Goal: Transaction & Acquisition: Purchase product/service

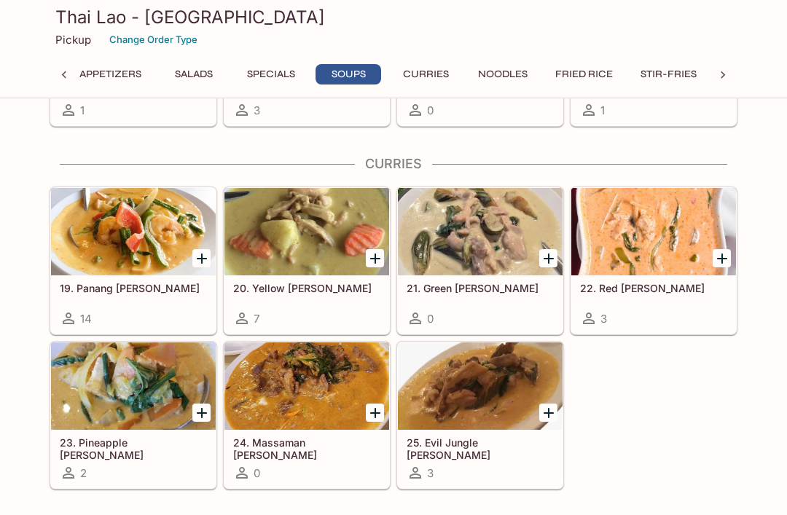
scroll to position [2090, 0]
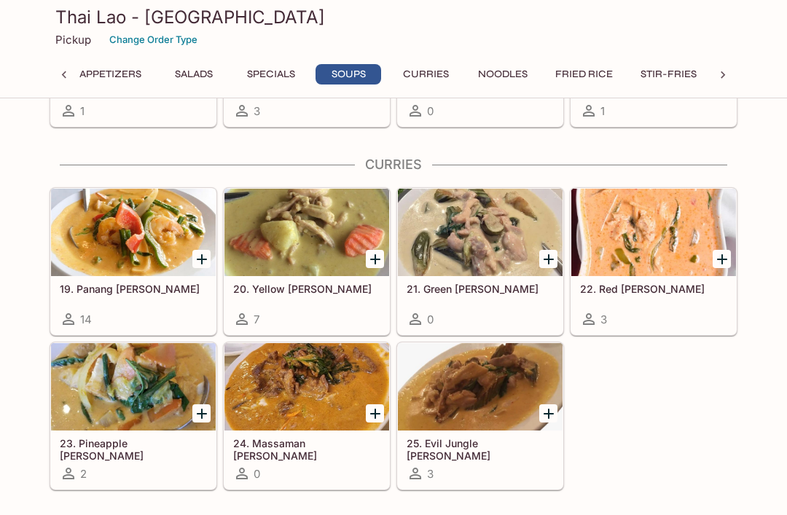
click at [199, 255] on icon "Add 19. Panang Curry" at bounding box center [201, 259] width 17 height 17
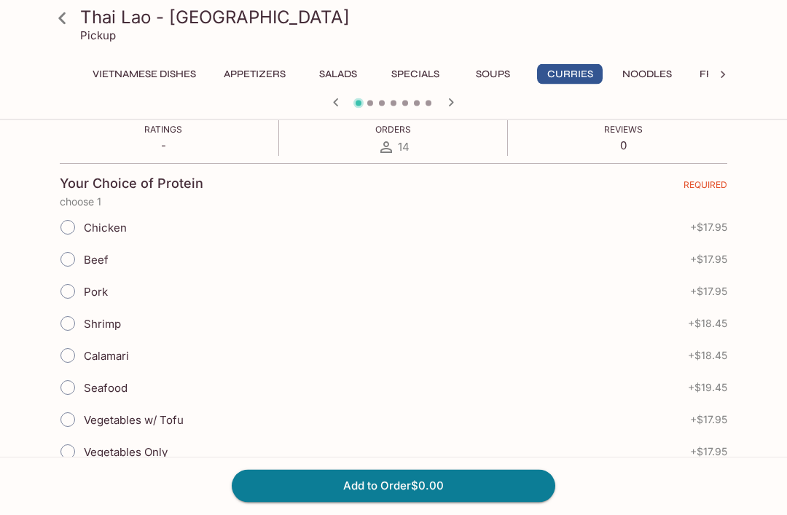
scroll to position [295, 0]
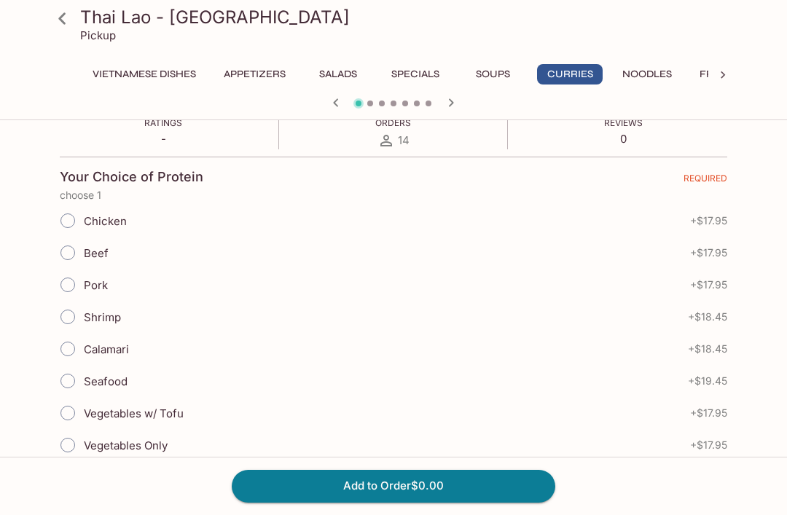
click at [71, 238] on input "Beef" at bounding box center [67, 253] width 31 height 31
radio input "true"
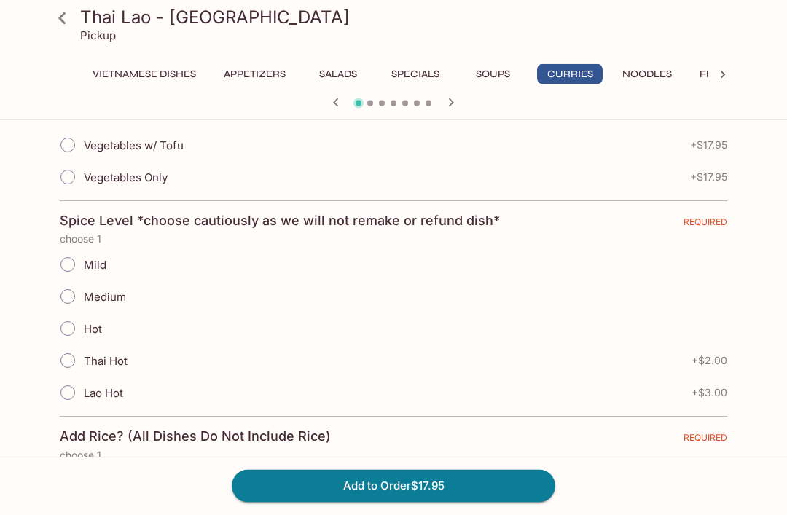
scroll to position [565, 0]
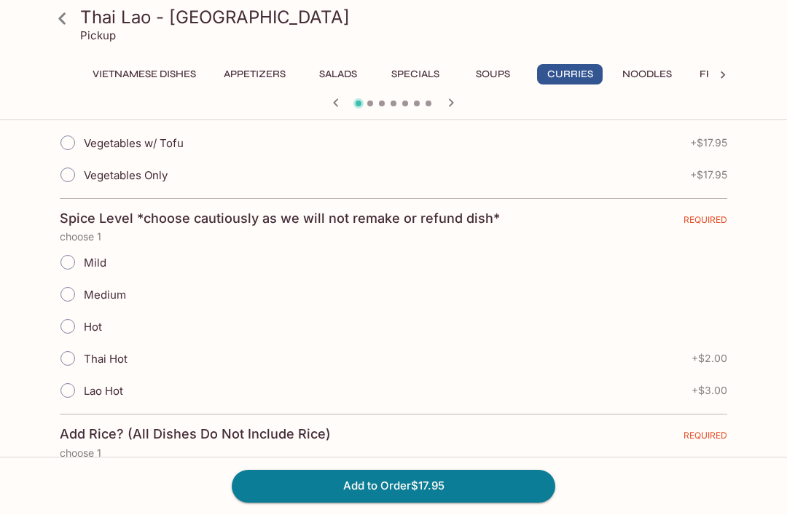
click at [74, 247] on input "Mild" at bounding box center [67, 262] width 31 height 31
radio input "true"
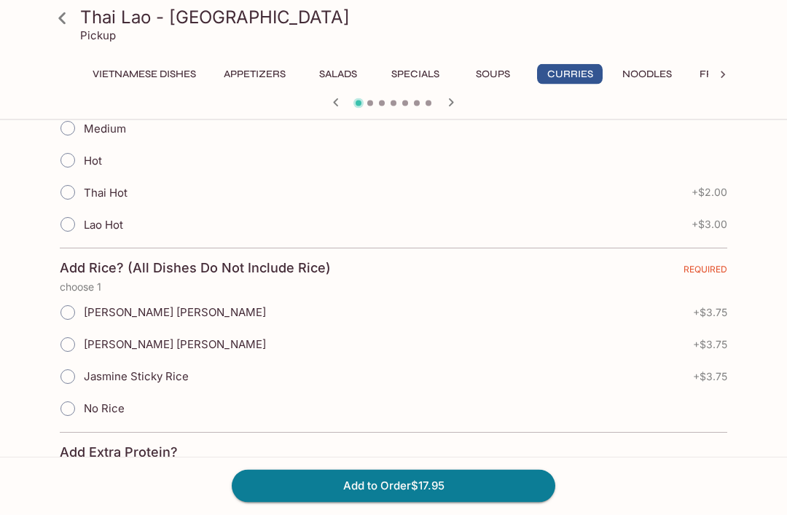
scroll to position [739, 0]
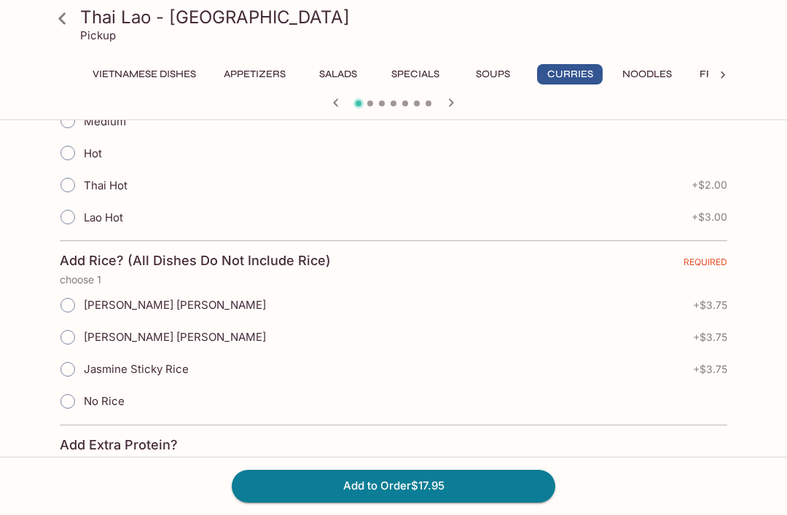
click at [70, 354] on input "Jasmine Sticky Rice" at bounding box center [67, 369] width 31 height 31
radio input "true"
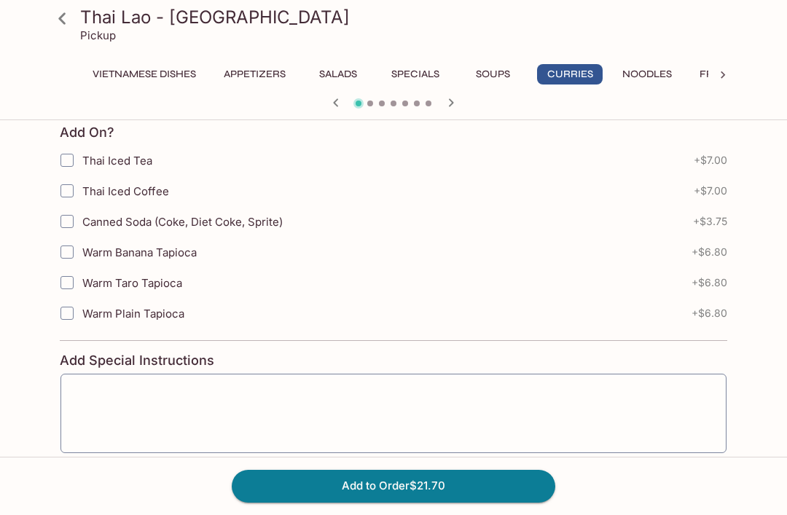
scroll to position [1382, 0]
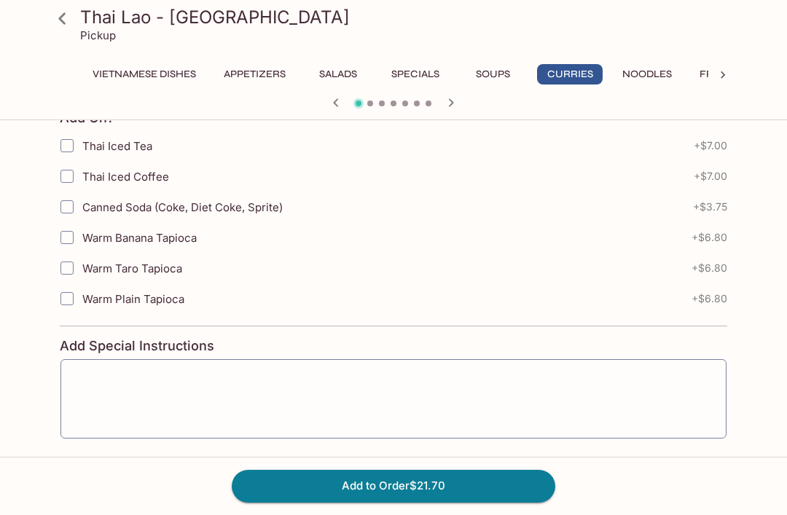
click at [410, 502] on button "Add to Order $21.70" at bounding box center [394, 486] width 324 height 32
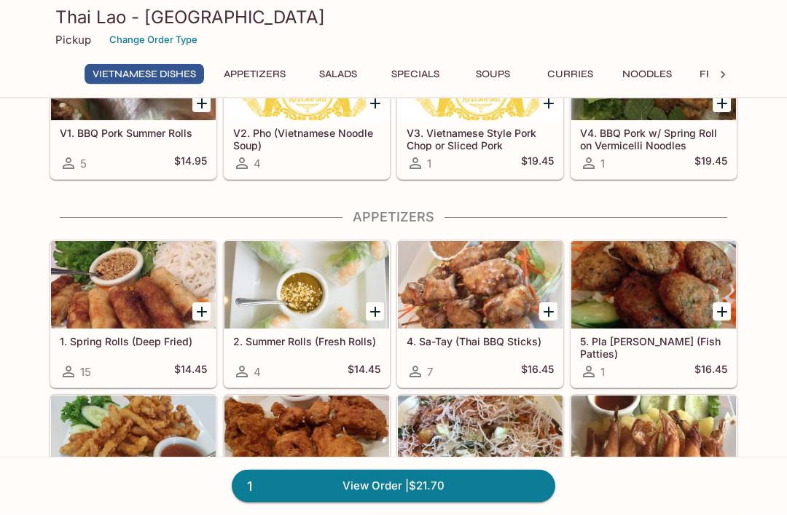
scroll to position [130, 0]
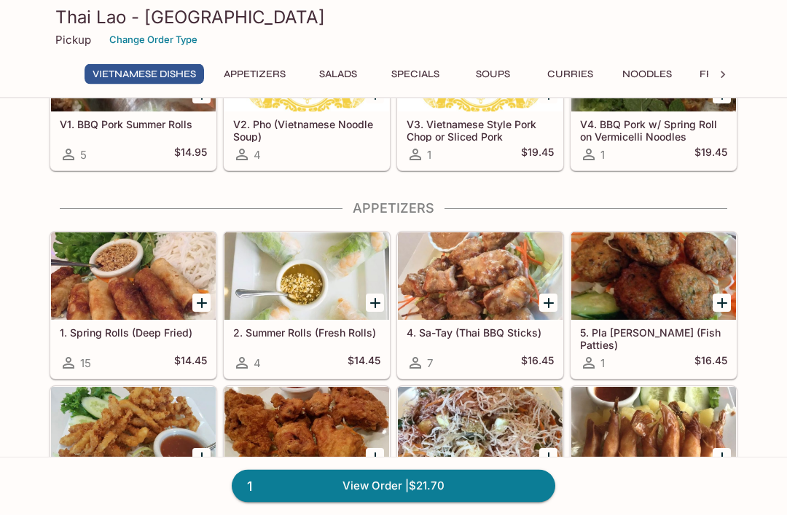
click at [373, 300] on icon "Add 2. Summer Rolls (Fresh Rolls)" at bounding box center [375, 303] width 17 height 17
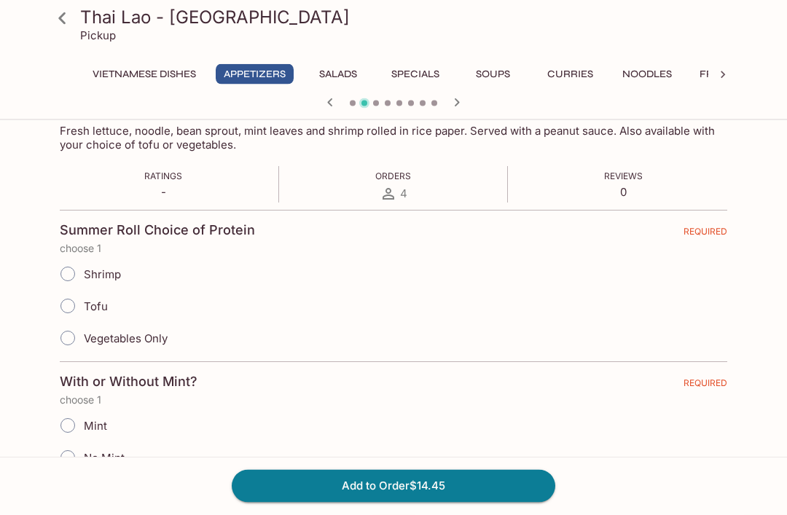
scroll to position [241, 0]
click at [69, 262] on input "Shrimp" at bounding box center [67, 274] width 31 height 31
radio input "true"
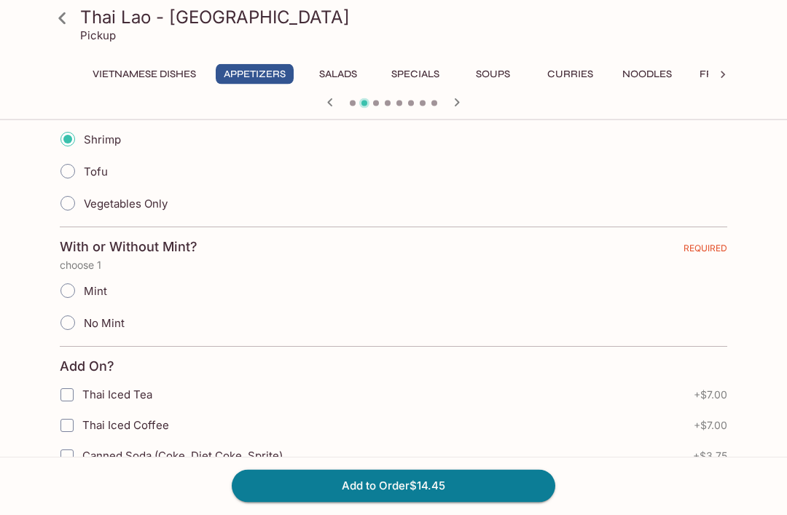
scroll to position [378, 0]
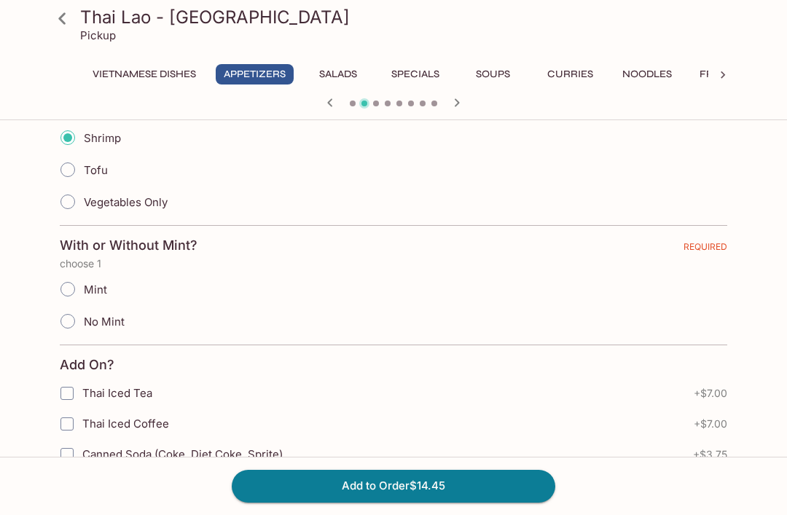
click at [69, 280] on input "Mint" at bounding box center [67, 289] width 31 height 31
radio input "true"
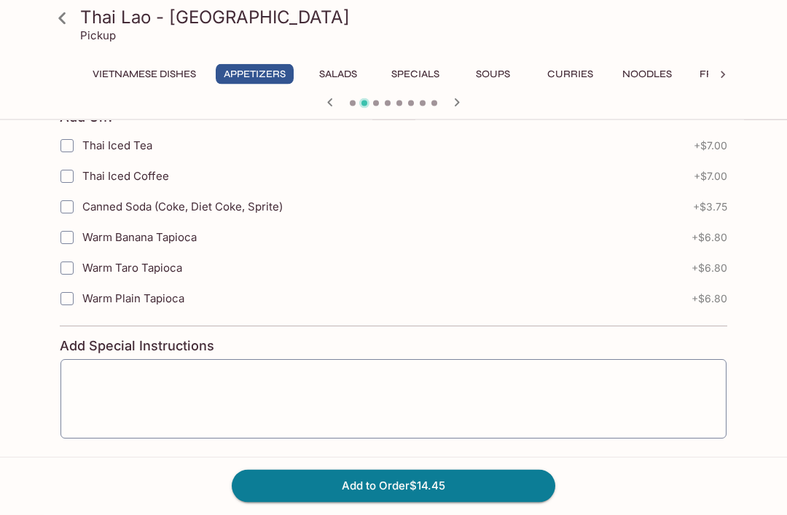
scroll to position [639, 0]
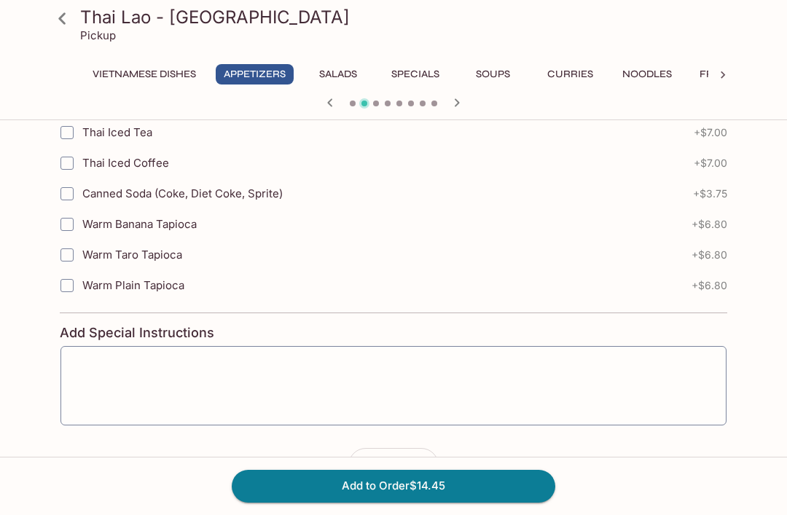
click at [409, 502] on button "Add to Order $14.45" at bounding box center [394, 486] width 324 height 32
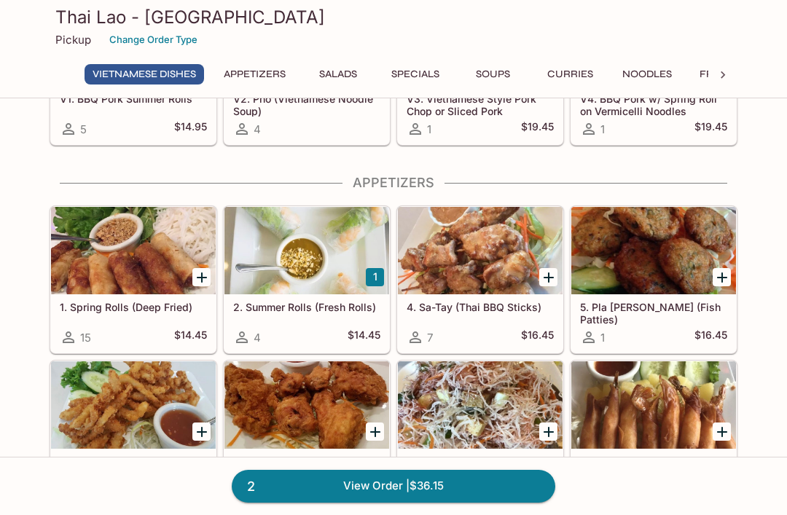
scroll to position [160, 0]
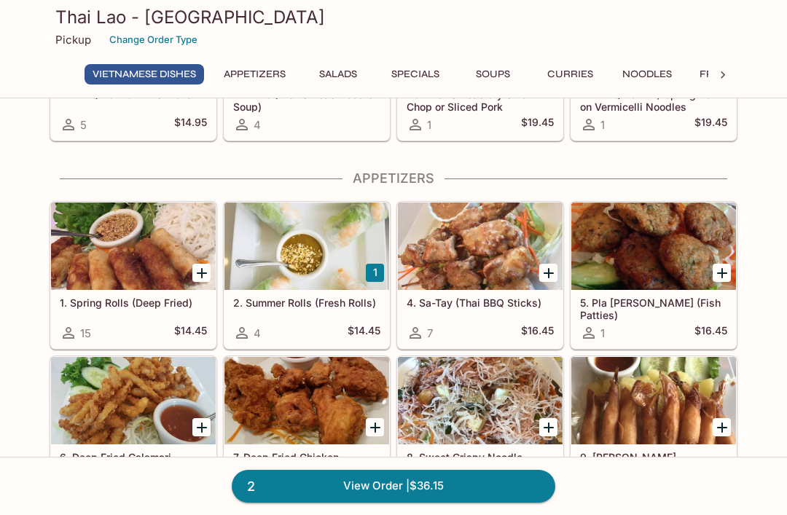
click at [200, 270] on icon "Add 1. Spring Rolls (Deep Fried)" at bounding box center [201, 273] width 17 height 17
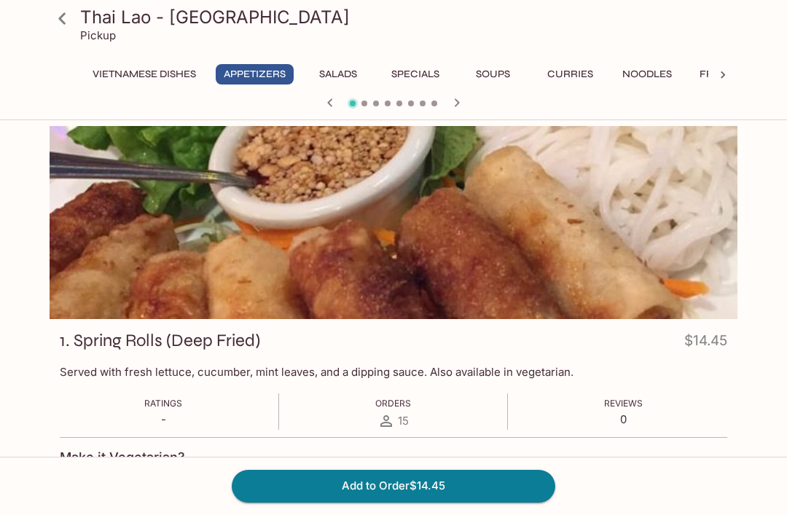
click at [411, 486] on button "Add to Order $14.45" at bounding box center [394, 486] width 324 height 32
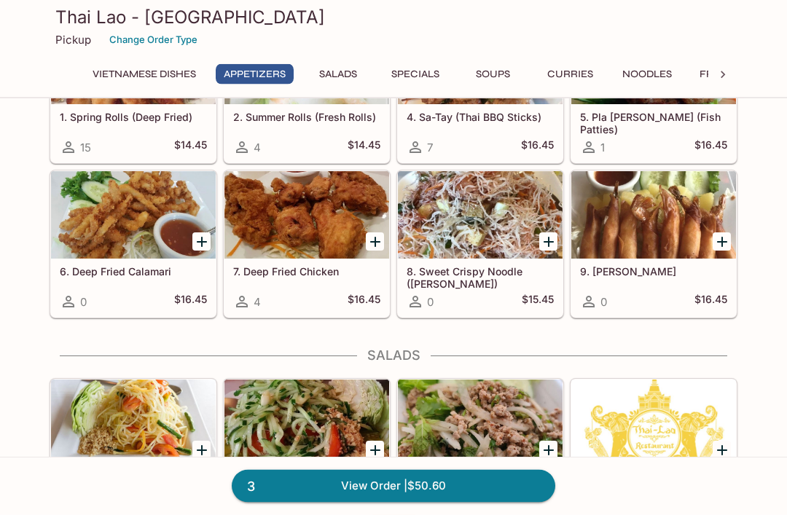
scroll to position [338, 0]
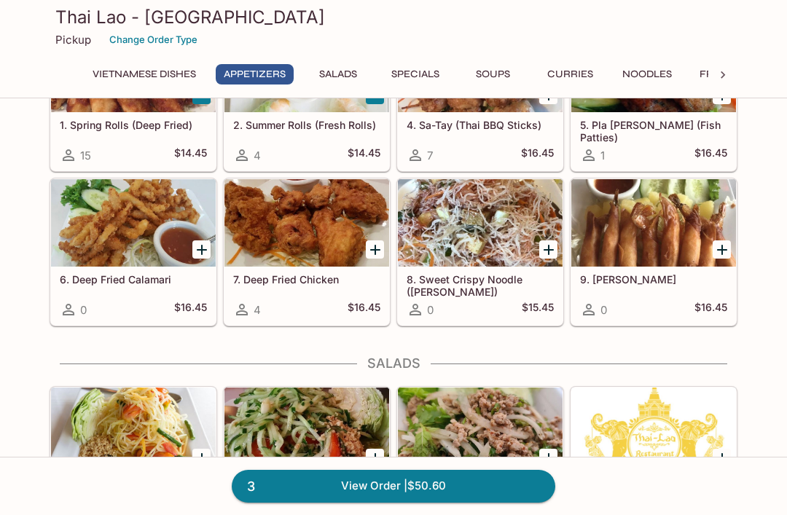
click at [719, 69] on icon at bounding box center [723, 75] width 15 height 15
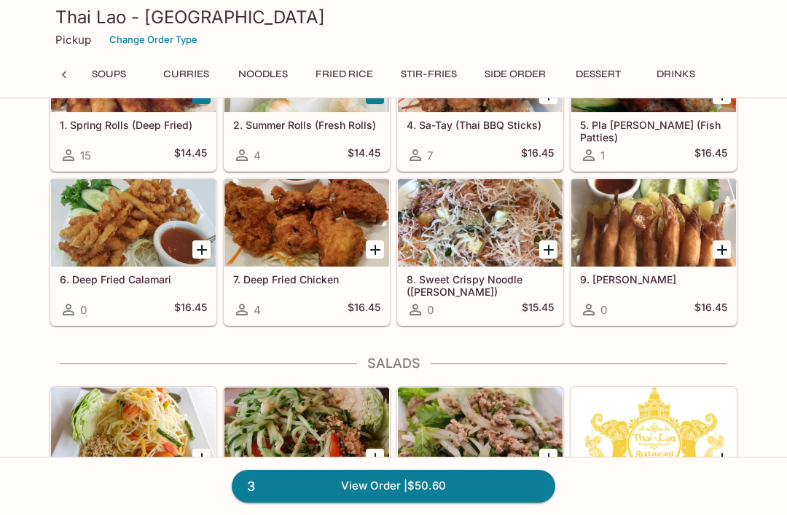
click at [346, 69] on button "Fried Rice" at bounding box center [345, 74] width 74 height 20
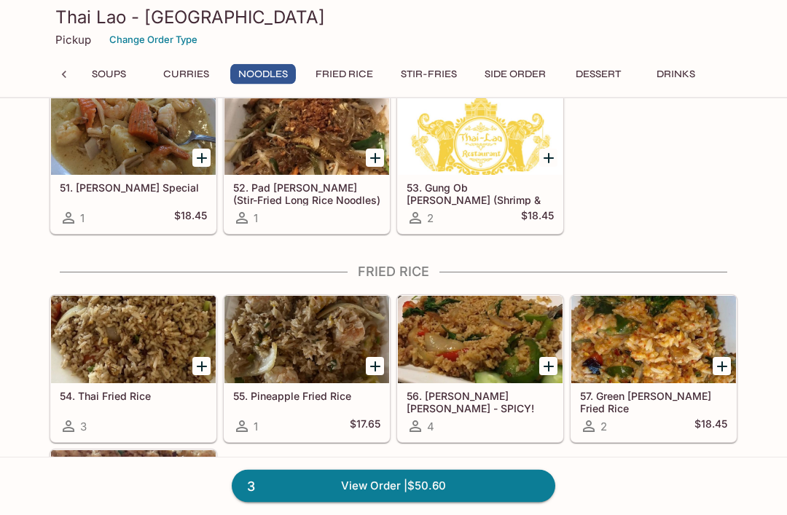
scroll to position [2708, 0]
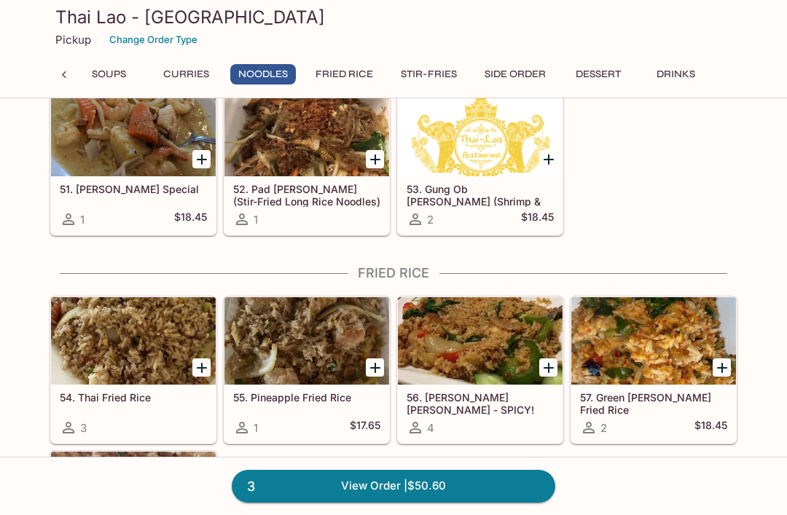
click at [718, 362] on icon "Add 57. Green Curry Fried Rice" at bounding box center [722, 367] width 17 height 17
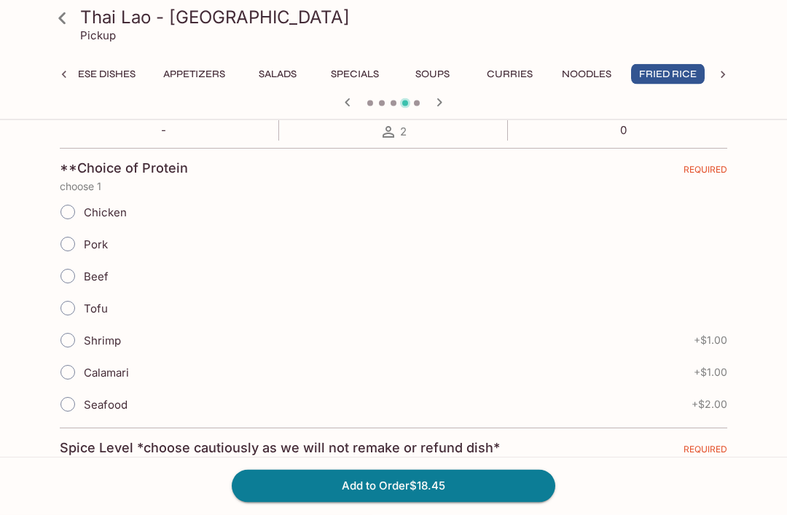
scroll to position [280, 0]
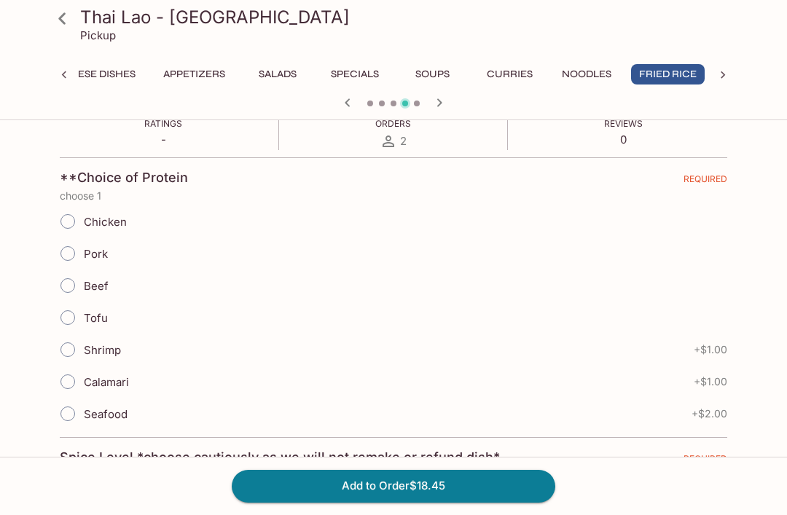
click at [75, 252] on input "Pork" at bounding box center [67, 253] width 31 height 31
radio input "true"
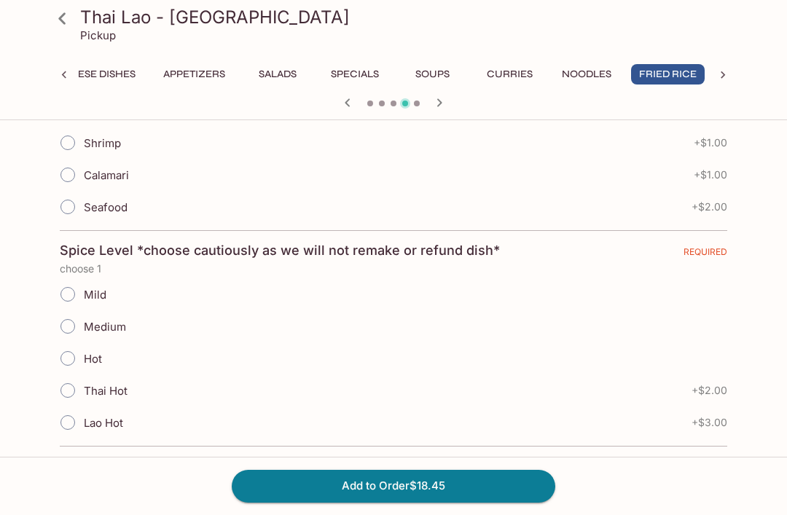
scroll to position [491, 0]
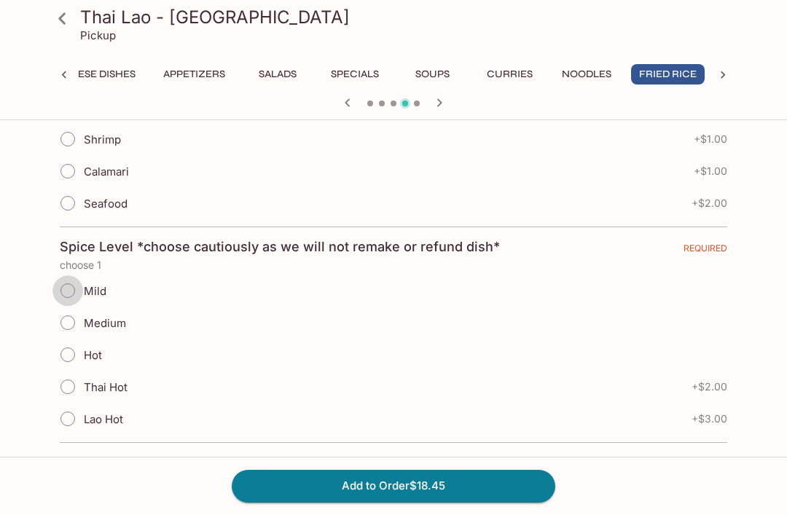
click at [69, 289] on input "Mild" at bounding box center [67, 291] width 31 height 31
radio input "true"
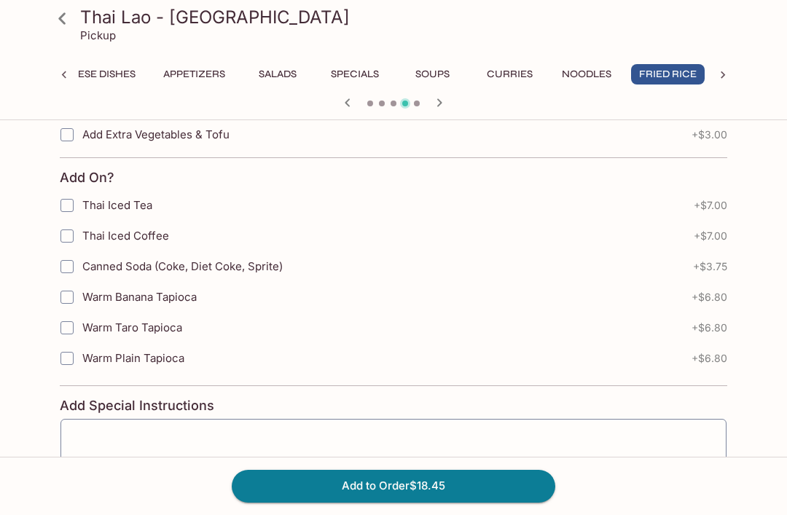
scroll to position [1166, 0]
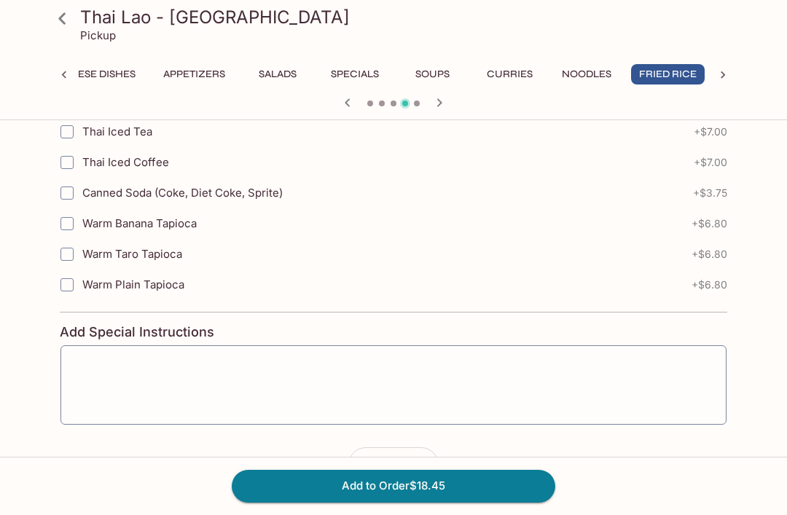
click at [397, 502] on button "Add to Order $18.45" at bounding box center [394, 486] width 324 height 32
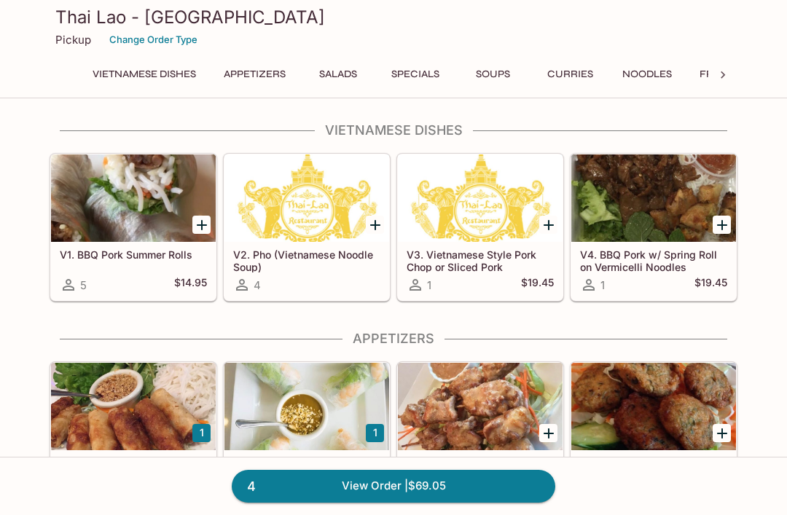
click at [567, 71] on button "Curries" at bounding box center [570, 74] width 66 height 20
click at [720, 221] on icon "Add V4. BBQ Pork w/ Spring Roll on Vermicelli Noodles" at bounding box center [722, 225] width 17 height 17
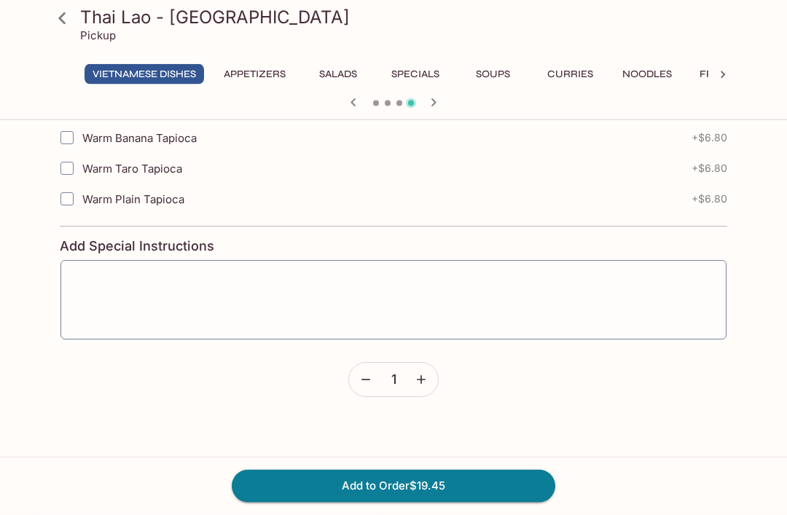
scroll to position [443, 0]
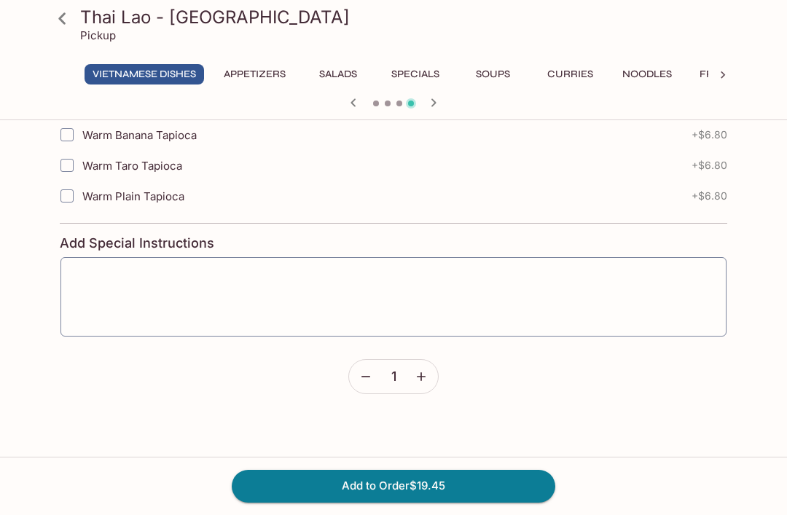
click at [450, 502] on button "Add to Order $19.45" at bounding box center [394, 486] width 324 height 32
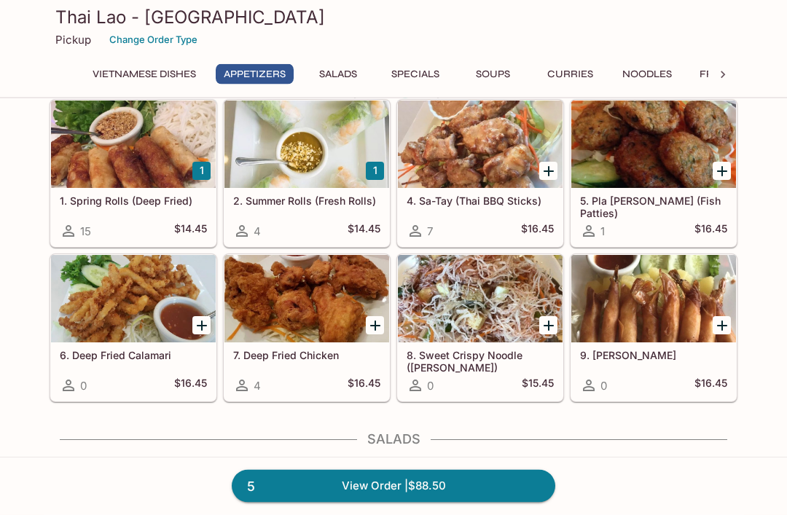
scroll to position [263, 0]
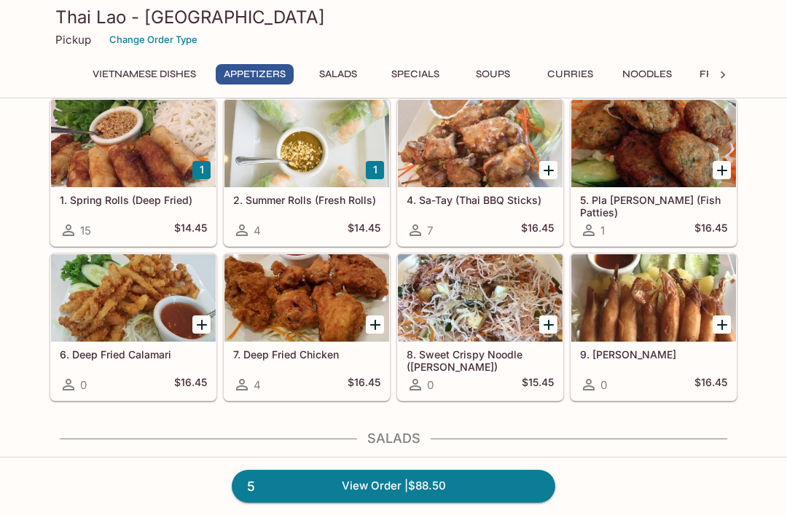
click at [379, 322] on icon "Add 7. Deep Fried Chicken" at bounding box center [375, 324] width 17 height 17
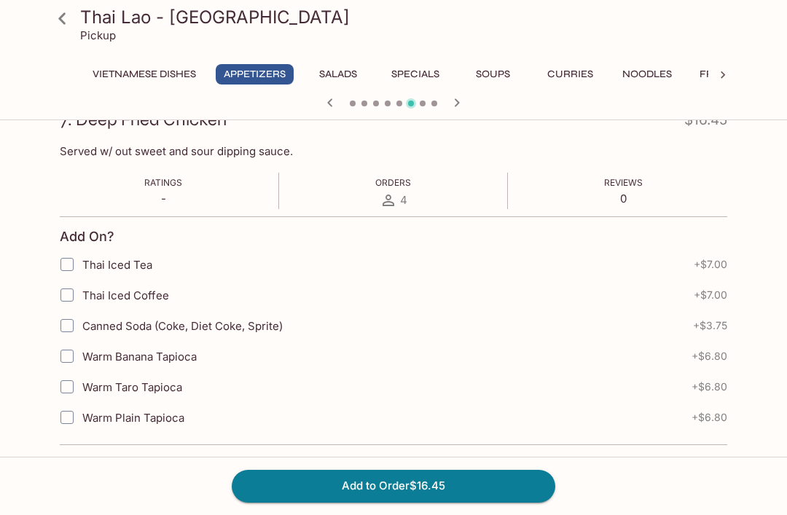
scroll to position [223, 0]
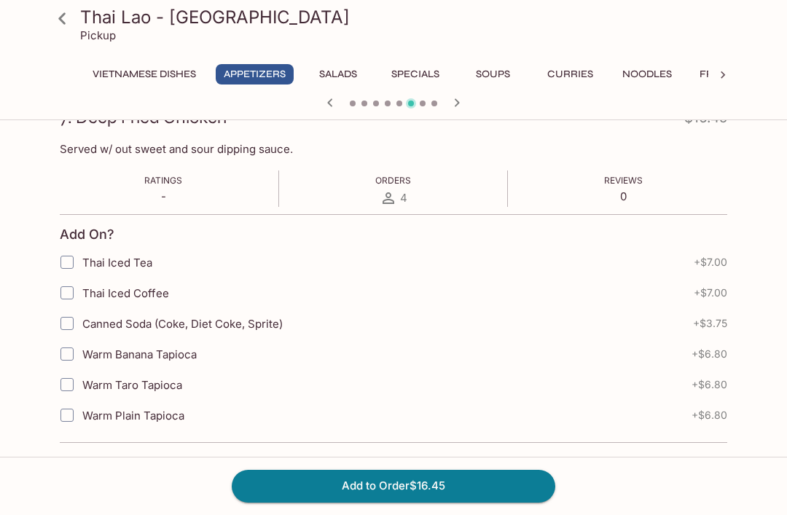
click at [444, 502] on button "Add to Order $16.45" at bounding box center [394, 486] width 324 height 32
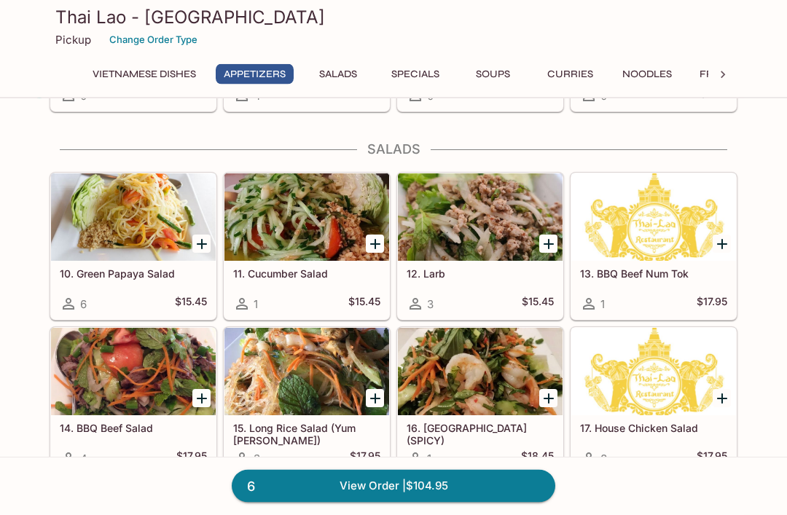
scroll to position [553, 0]
click at [128, 216] on div at bounding box center [133, 217] width 165 height 87
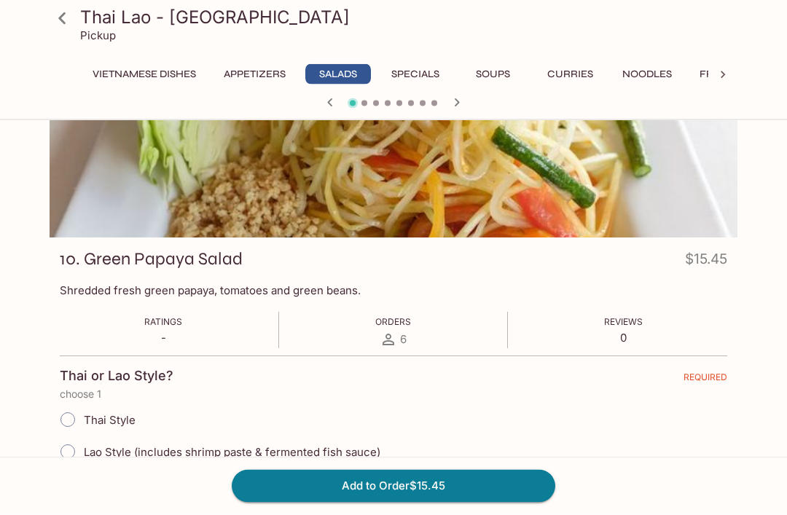
scroll to position [79, 0]
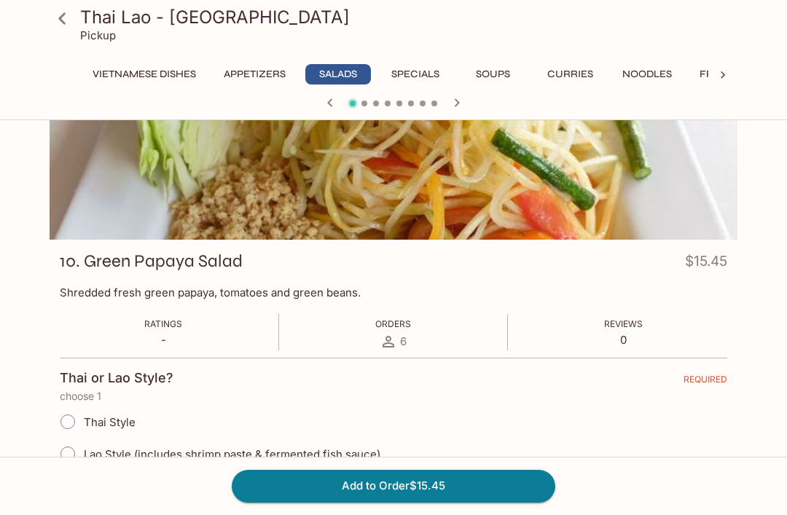
click at [71, 418] on input "Thai Style" at bounding box center [67, 422] width 31 height 31
radio input "true"
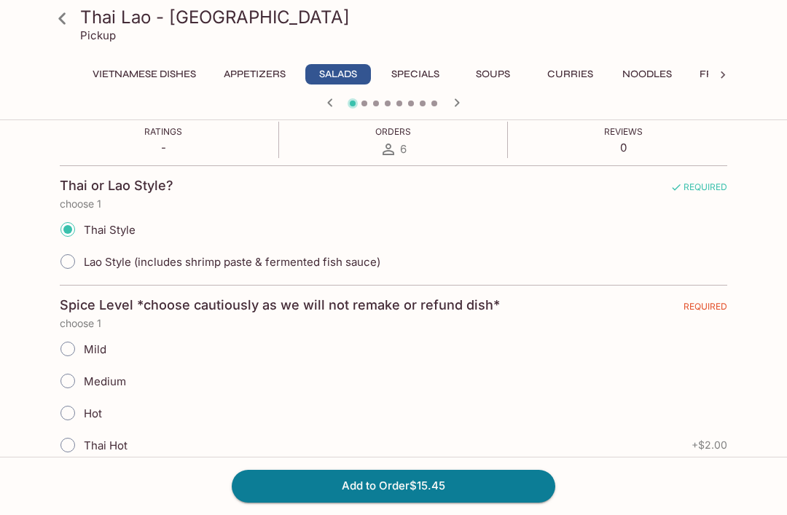
scroll to position [305, 0]
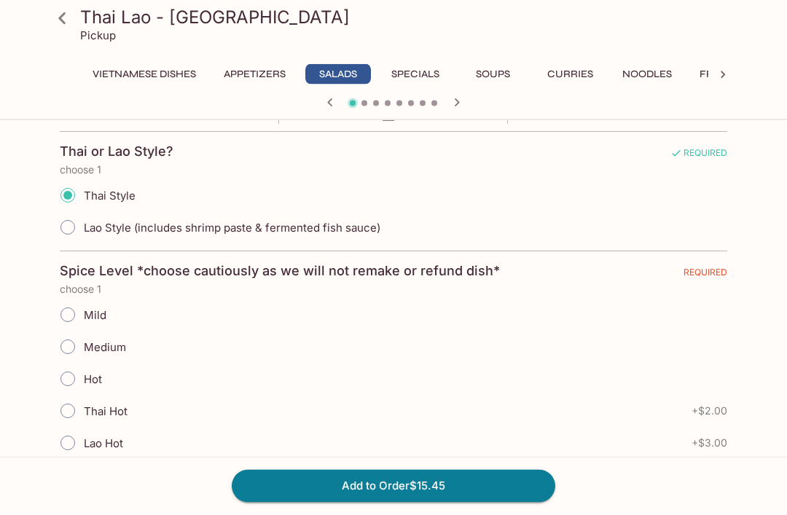
click at [72, 310] on input "Mild" at bounding box center [67, 315] width 31 height 31
radio input "true"
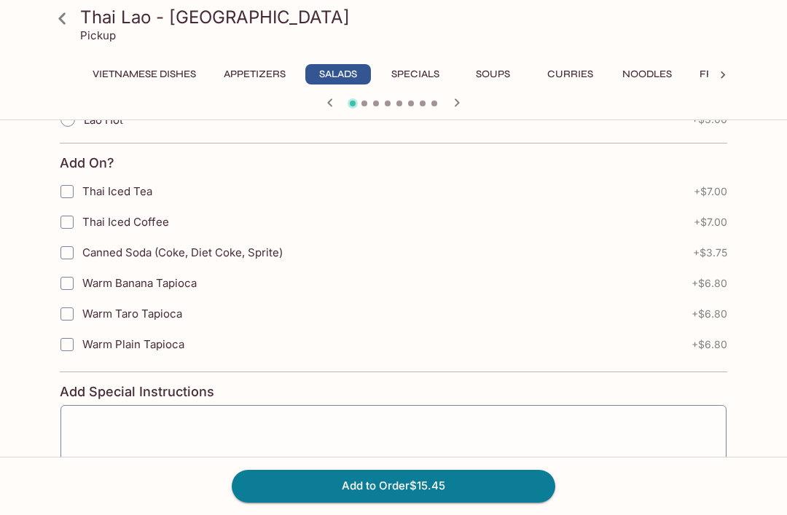
scroll to position [689, 0]
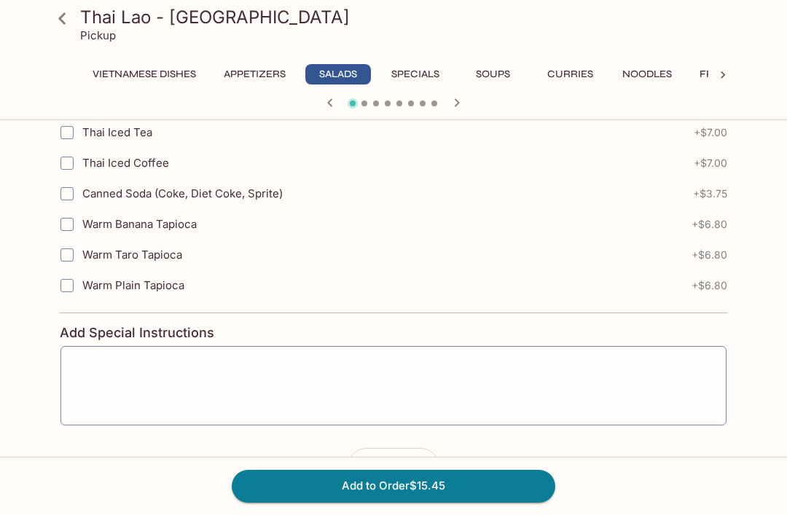
click at [451, 502] on button "Add to Order $15.45" at bounding box center [394, 486] width 324 height 32
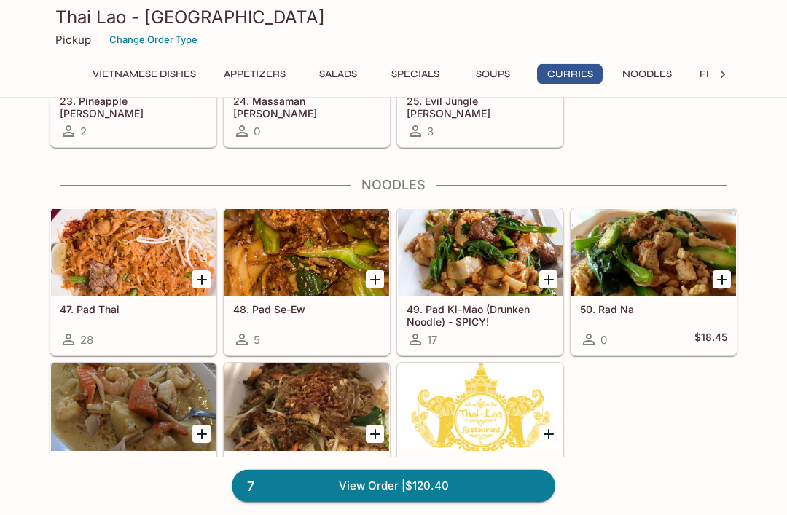
scroll to position [2441, 0]
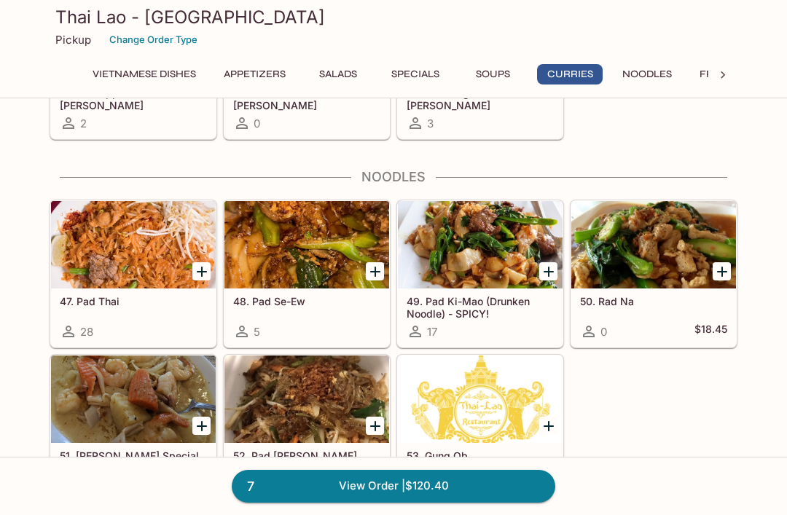
click at [203, 273] on icon "Add 47. Pad Thai" at bounding box center [202, 272] width 10 height 10
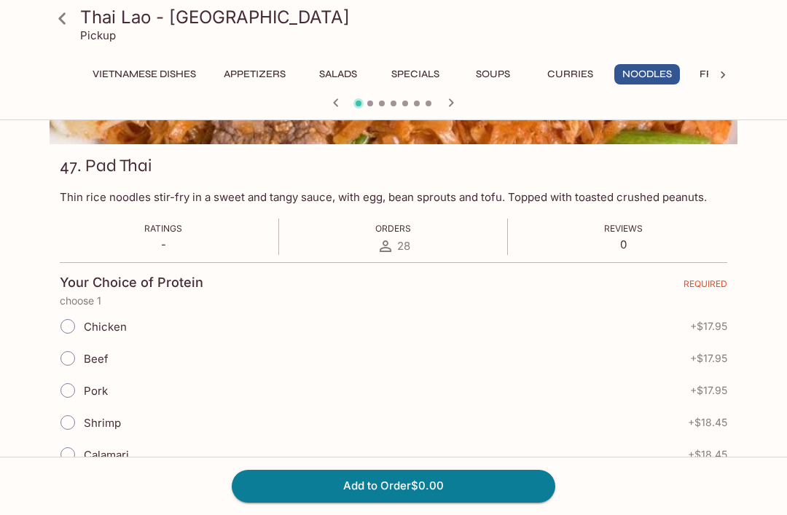
scroll to position [193, 0]
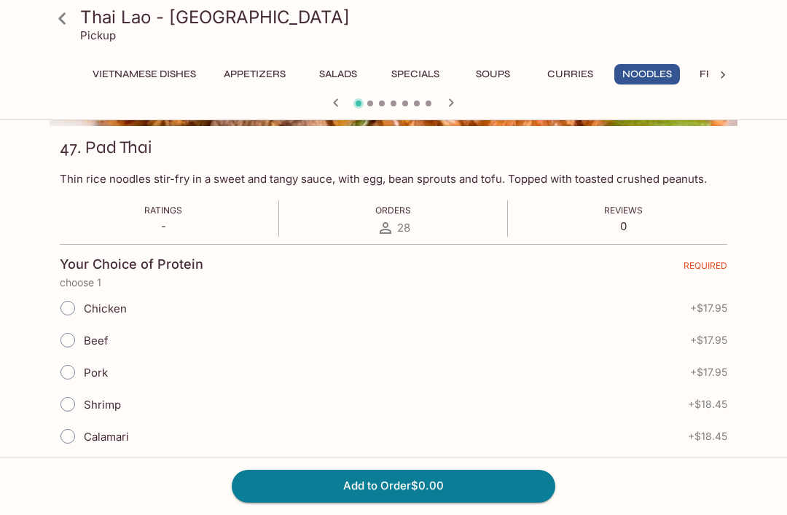
click at [75, 297] on input "Chicken" at bounding box center [67, 308] width 31 height 31
radio input "true"
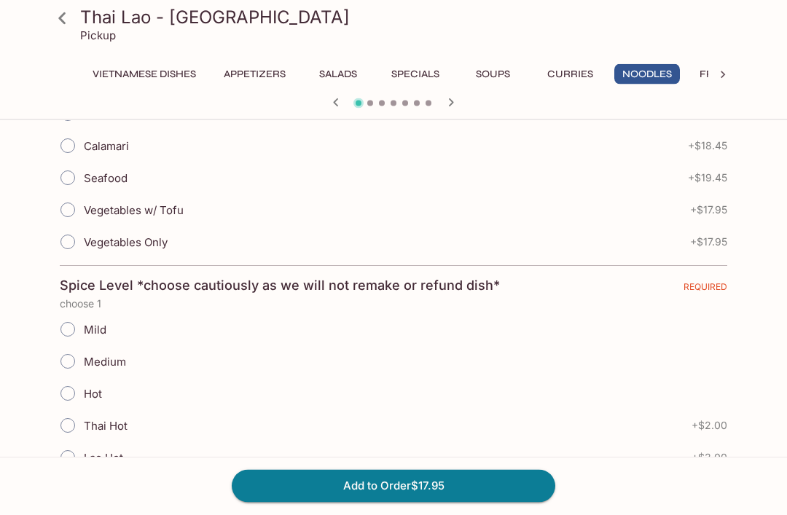
scroll to position [537, 0]
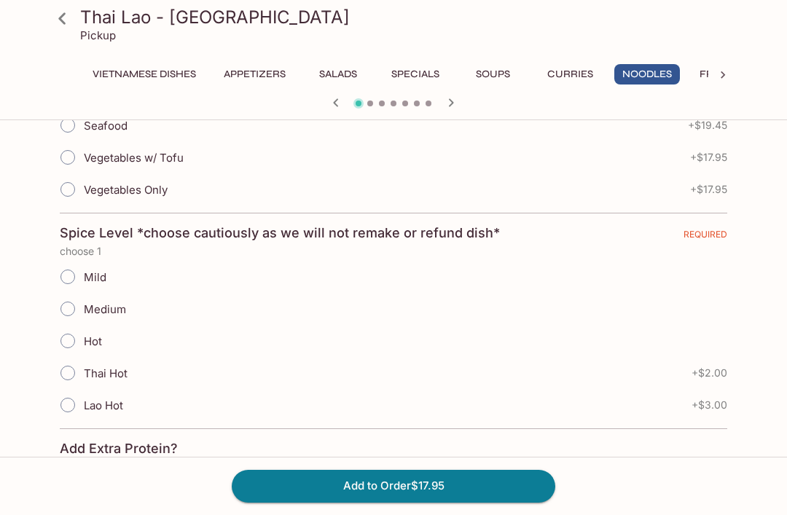
click at [71, 273] on input "Mild" at bounding box center [67, 277] width 31 height 31
radio input "true"
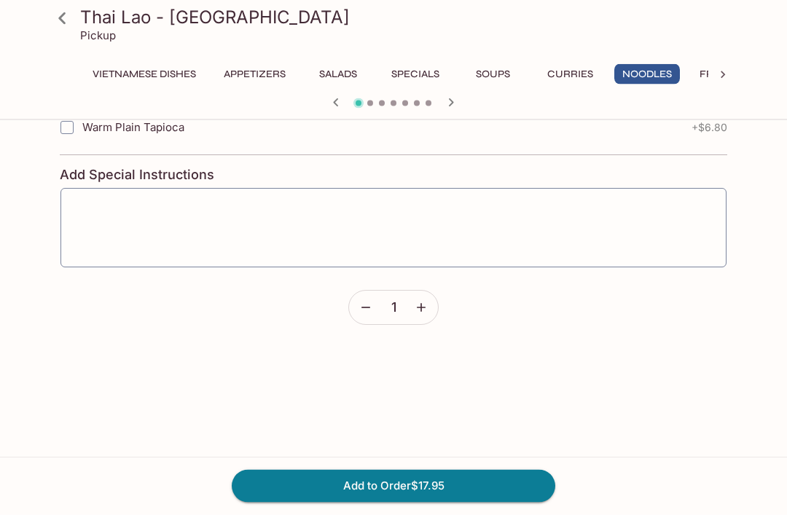
scroll to position [1355, 0]
click at [421, 302] on icon "button" at bounding box center [421, 307] width 15 height 15
click at [428, 502] on button "Add to Order $35.90" at bounding box center [394, 486] width 324 height 32
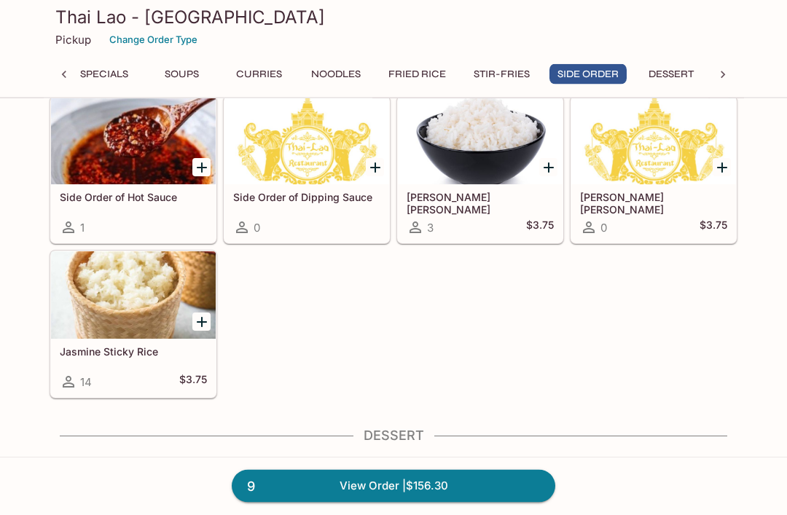
scroll to position [4098, 0]
click at [118, 312] on div at bounding box center [133, 295] width 165 height 87
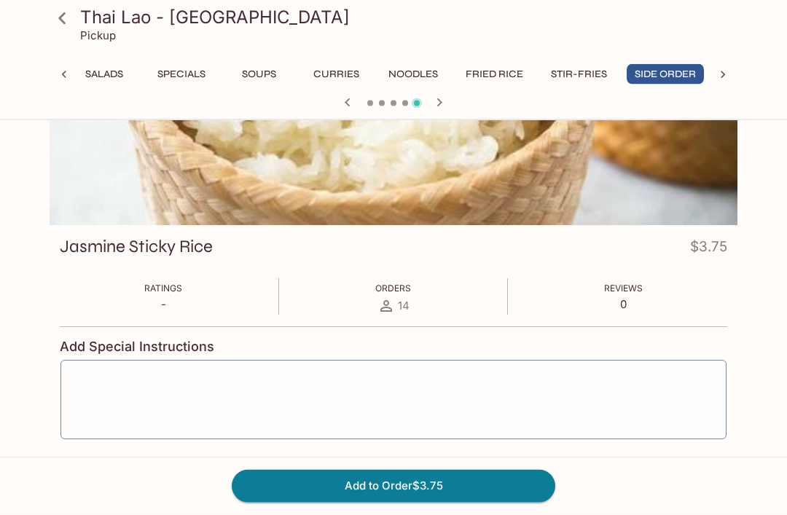
scroll to position [109, 0]
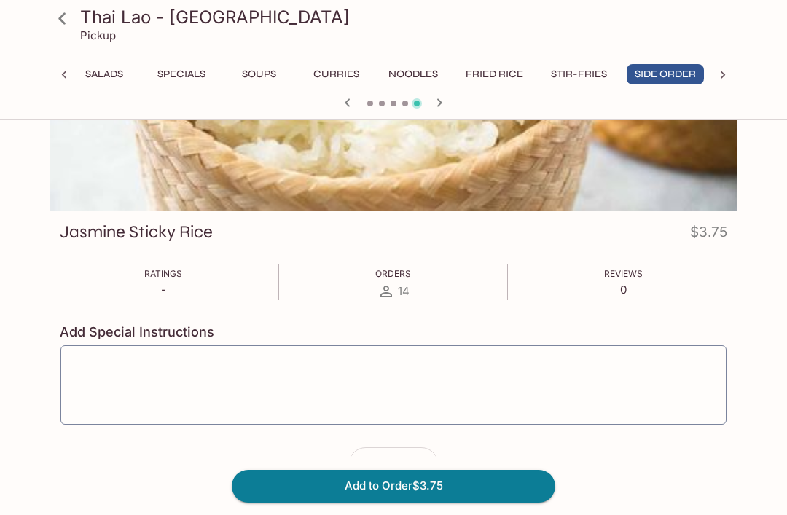
click at [423, 464] on icon "button" at bounding box center [421, 465] width 9 height 9
click at [445, 502] on button "Add to Order $7.50" at bounding box center [394, 486] width 324 height 32
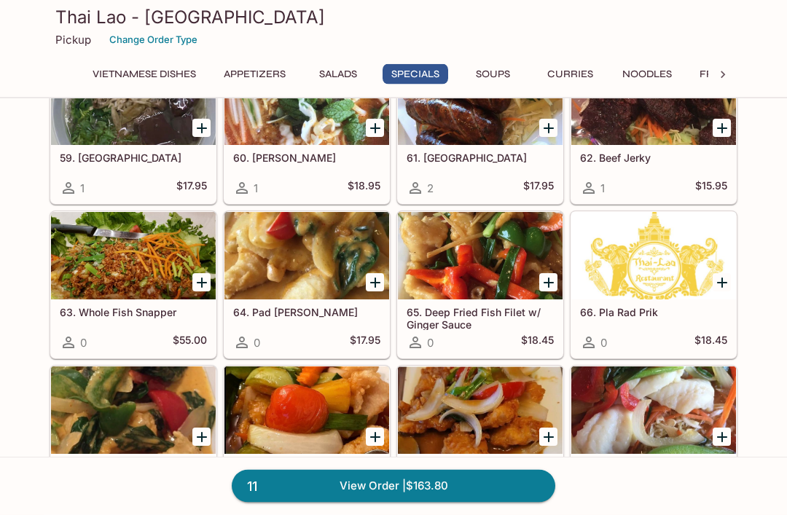
scroll to position [1190, 0]
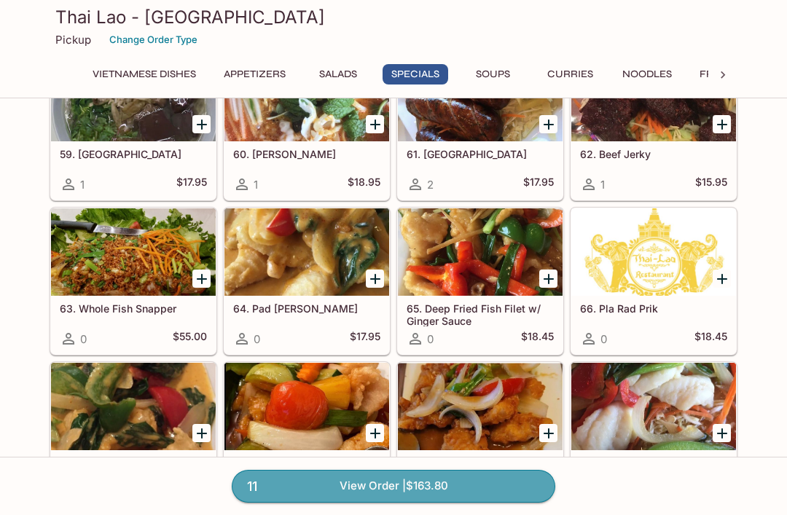
click at [305, 502] on link "11 View Order | $163.80" at bounding box center [394, 486] width 324 height 32
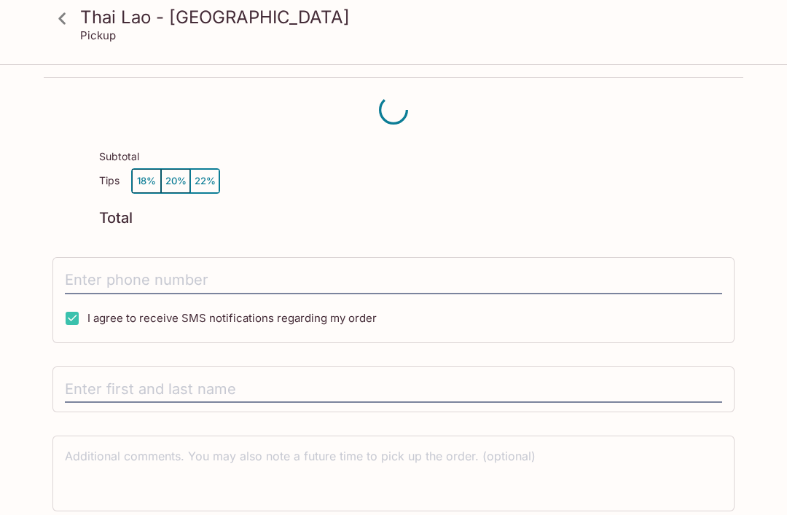
scroll to position [19, 0]
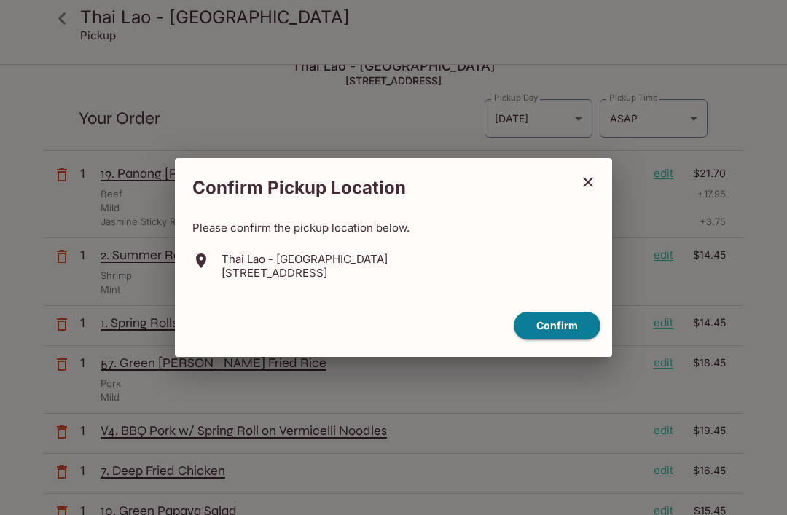
click at [565, 340] on button "Confirm" at bounding box center [557, 326] width 87 height 28
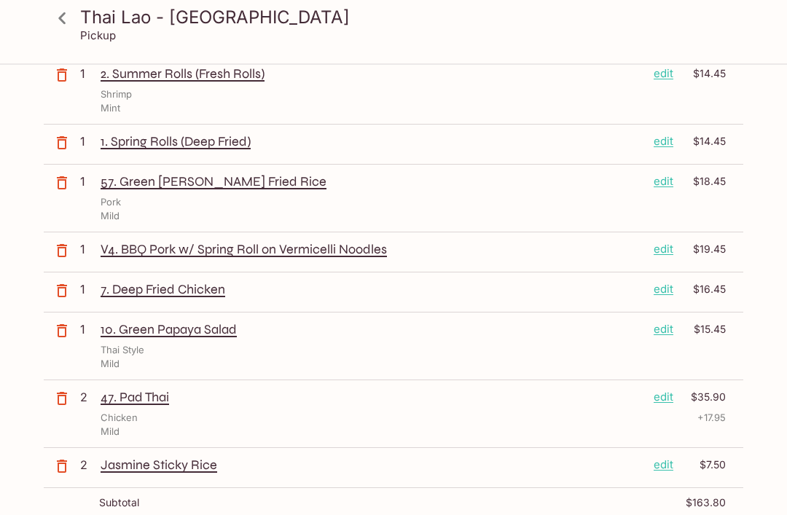
scroll to position [209, 0]
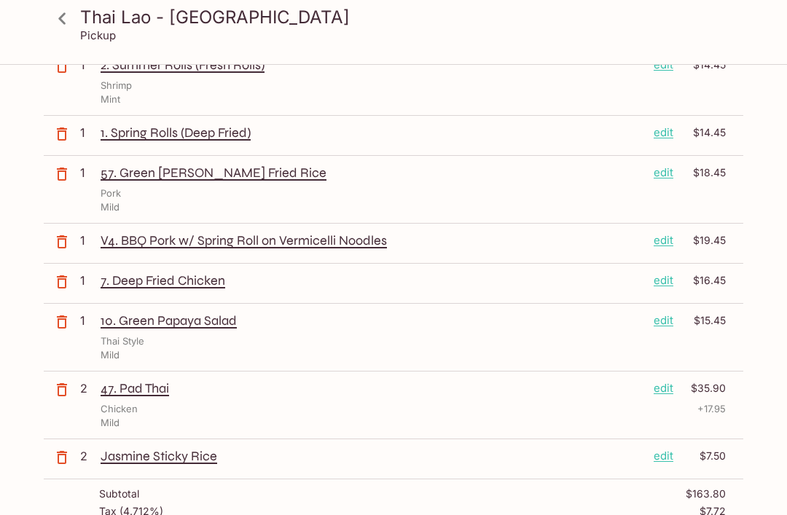
click at [666, 456] on p "edit" at bounding box center [664, 456] width 20 height 16
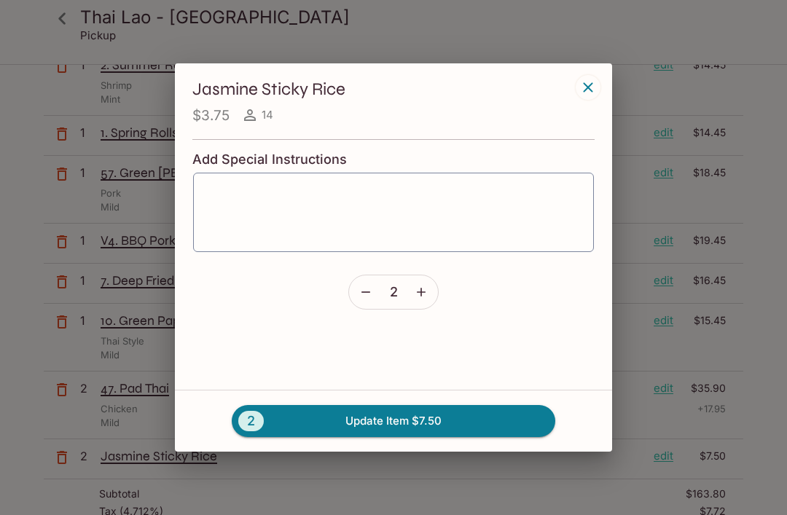
click at [355, 309] on button "button" at bounding box center [366, 293] width 34 height 34
click at [417, 305] on button "button" at bounding box center [422, 293] width 34 height 34
click at [375, 437] on button "2 Update Item $7.50" at bounding box center [394, 421] width 324 height 32
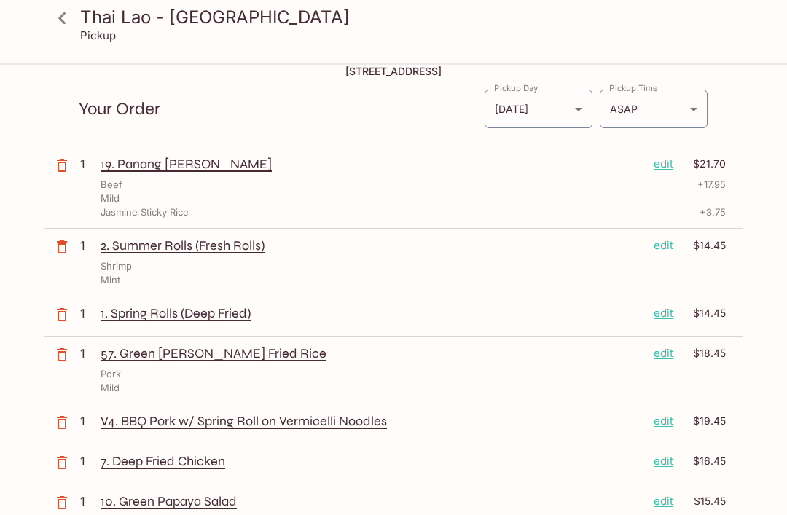
scroll to position [0, 0]
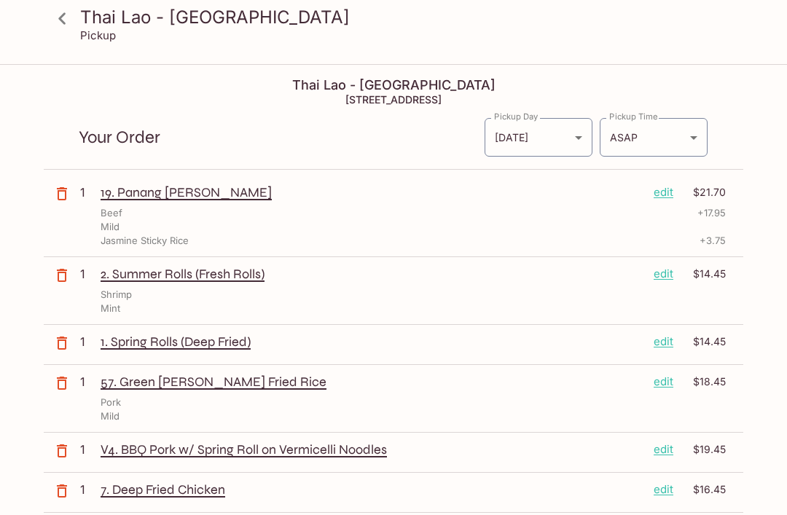
click at [665, 192] on p "edit" at bounding box center [664, 192] width 20 height 16
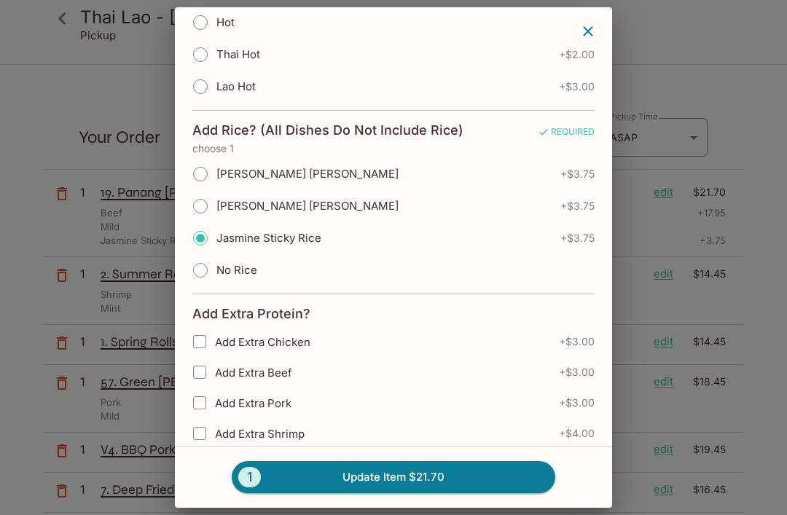
scroll to position [574, 0]
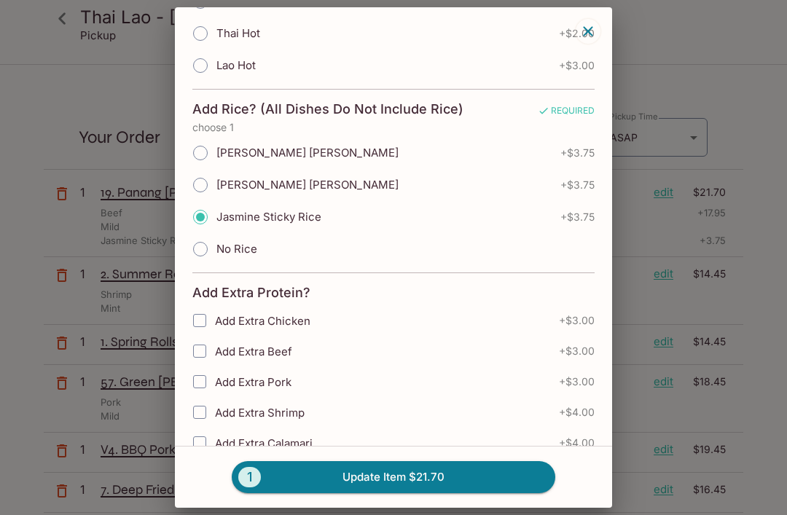
click at [204, 219] on input "Jasmine Sticky Rice" at bounding box center [200, 217] width 31 height 31
click at [200, 249] on input "No Rice" at bounding box center [200, 249] width 31 height 31
radio input "true"
click at [329, 485] on button "1 Update Item $17.95" at bounding box center [394, 477] width 324 height 32
radio input "true"
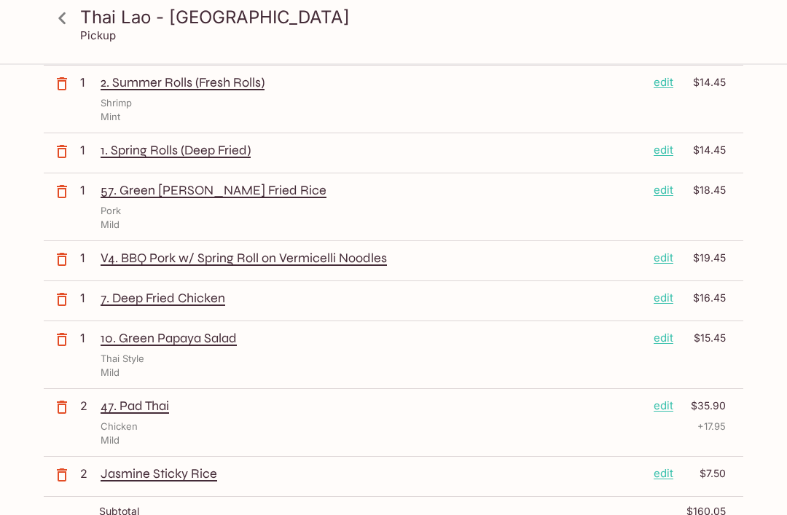
scroll to position [191, 0]
click at [662, 262] on p "edit" at bounding box center [664, 259] width 20 height 16
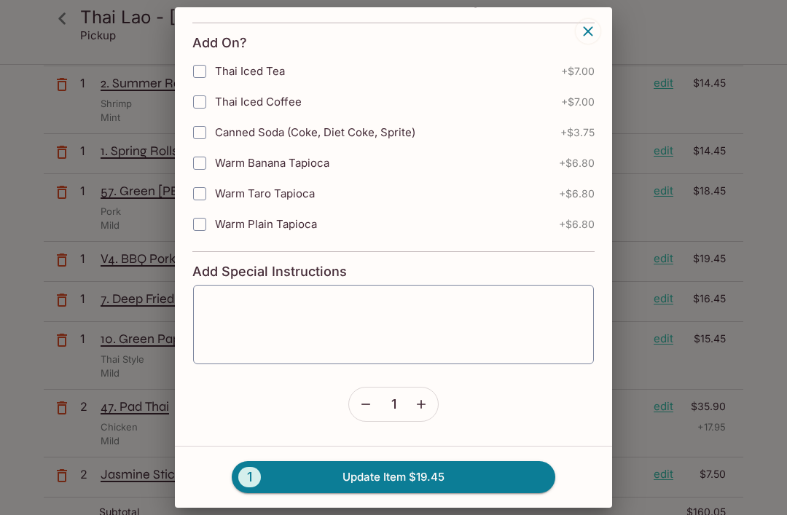
scroll to position [84, 0]
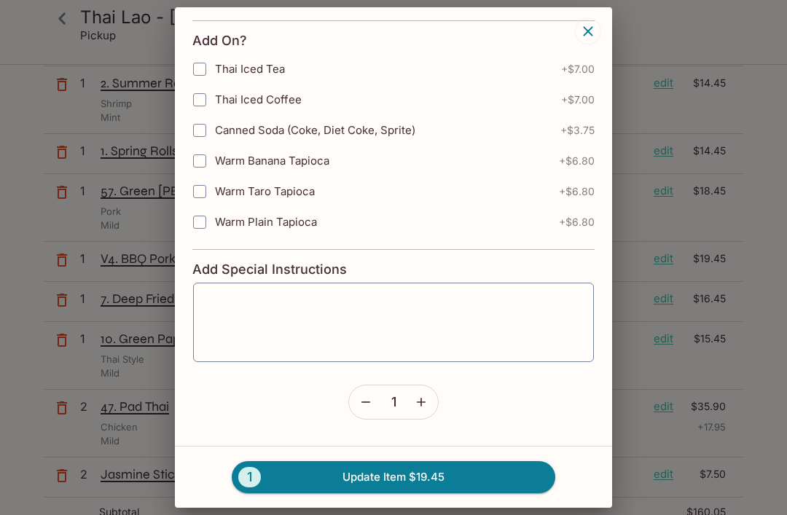
click at [362, 403] on icon "button" at bounding box center [366, 402] width 15 height 15
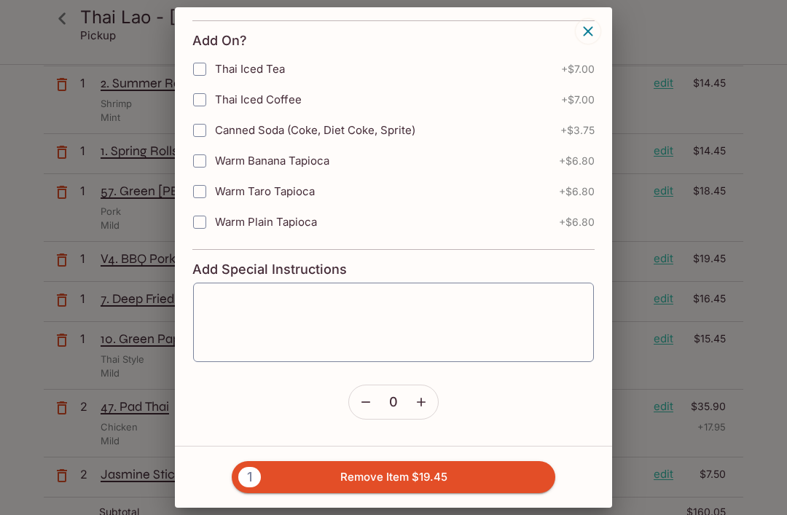
click at [445, 494] on button "1 Remove Item $19.45" at bounding box center [394, 477] width 324 height 32
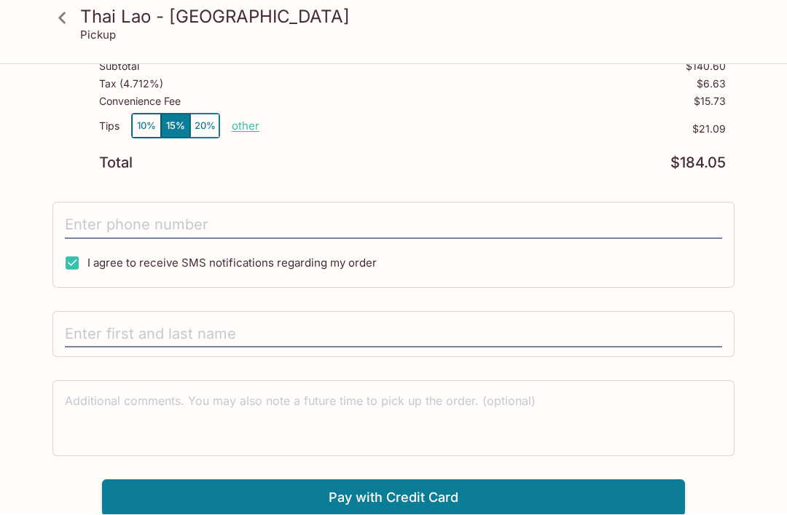
scroll to position [597, 0]
